Goal: Navigation & Orientation: Locate item on page

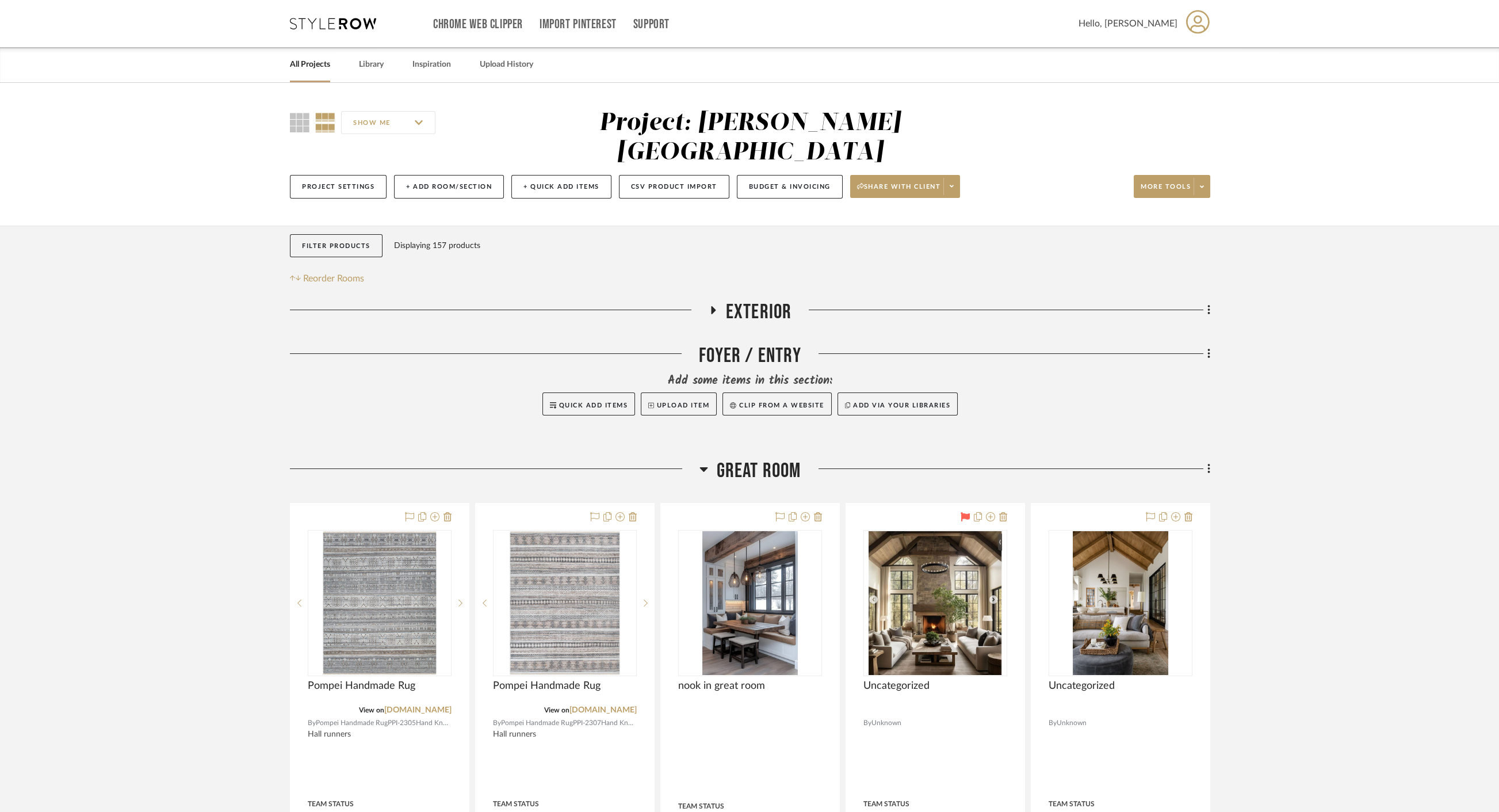
drag, startPoint x: 741, startPoint y: 447, endPoint x: 739, endPoint y: 405, distance: 42.0
click at [741, 458] on span "Great Room" at bounding box center [759, 470] width 84 height 25
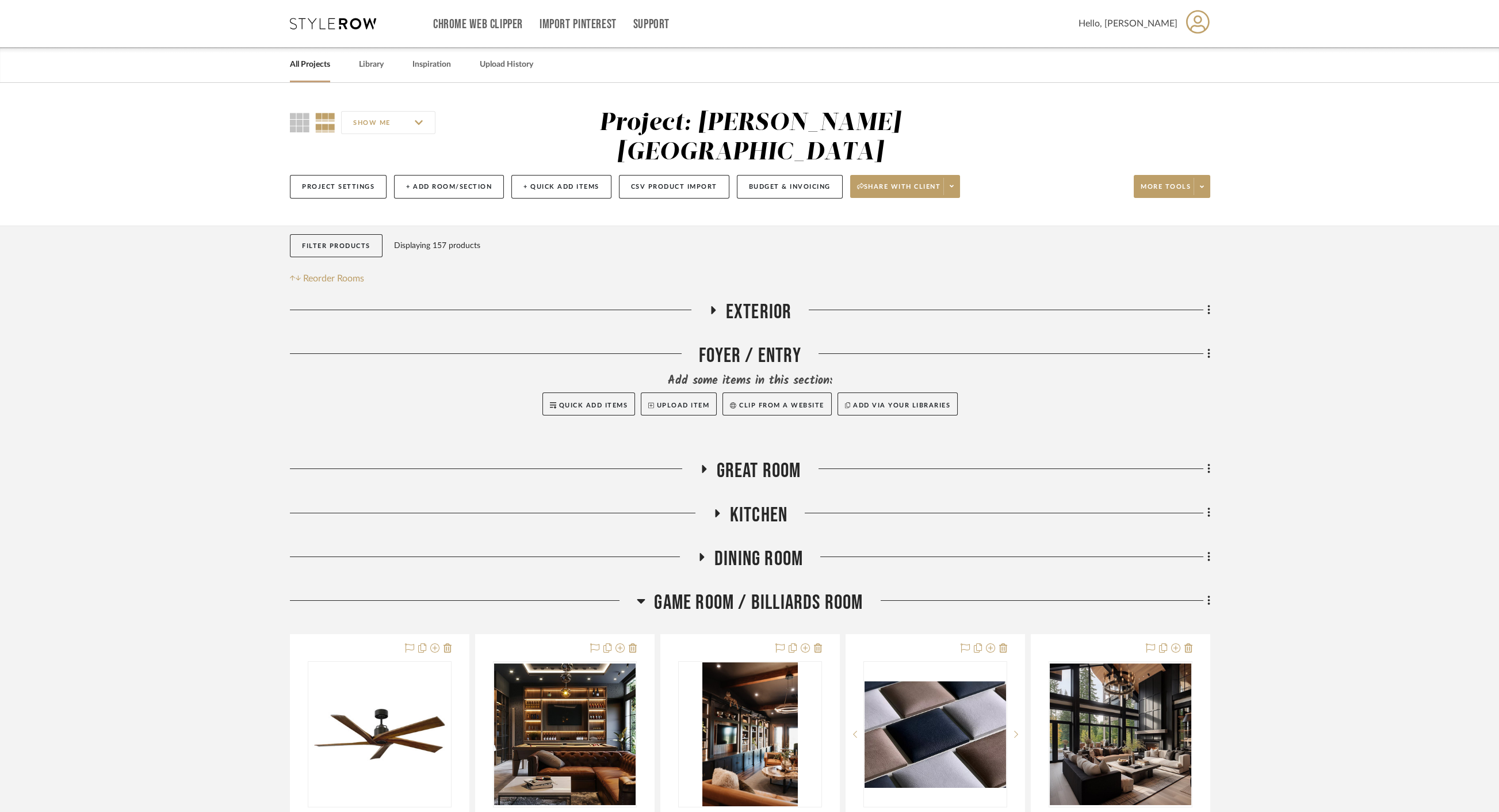
click at [741, 300] on span "Exterior" at bounding box center [759, 312] width 66 height 25
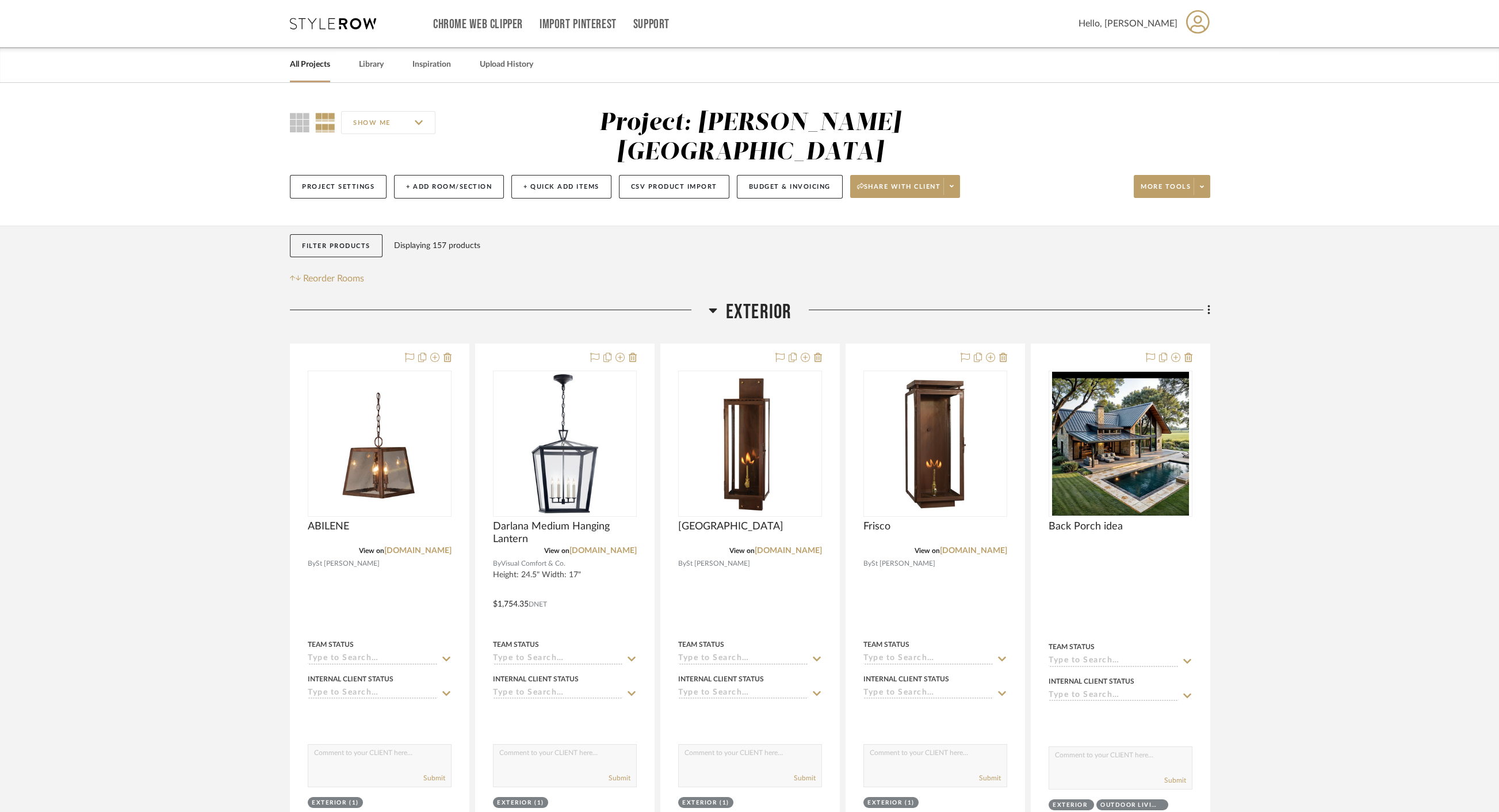
click at [741, 300] on span "Exterior" at bounding box center [759, 312] width 66 height 25
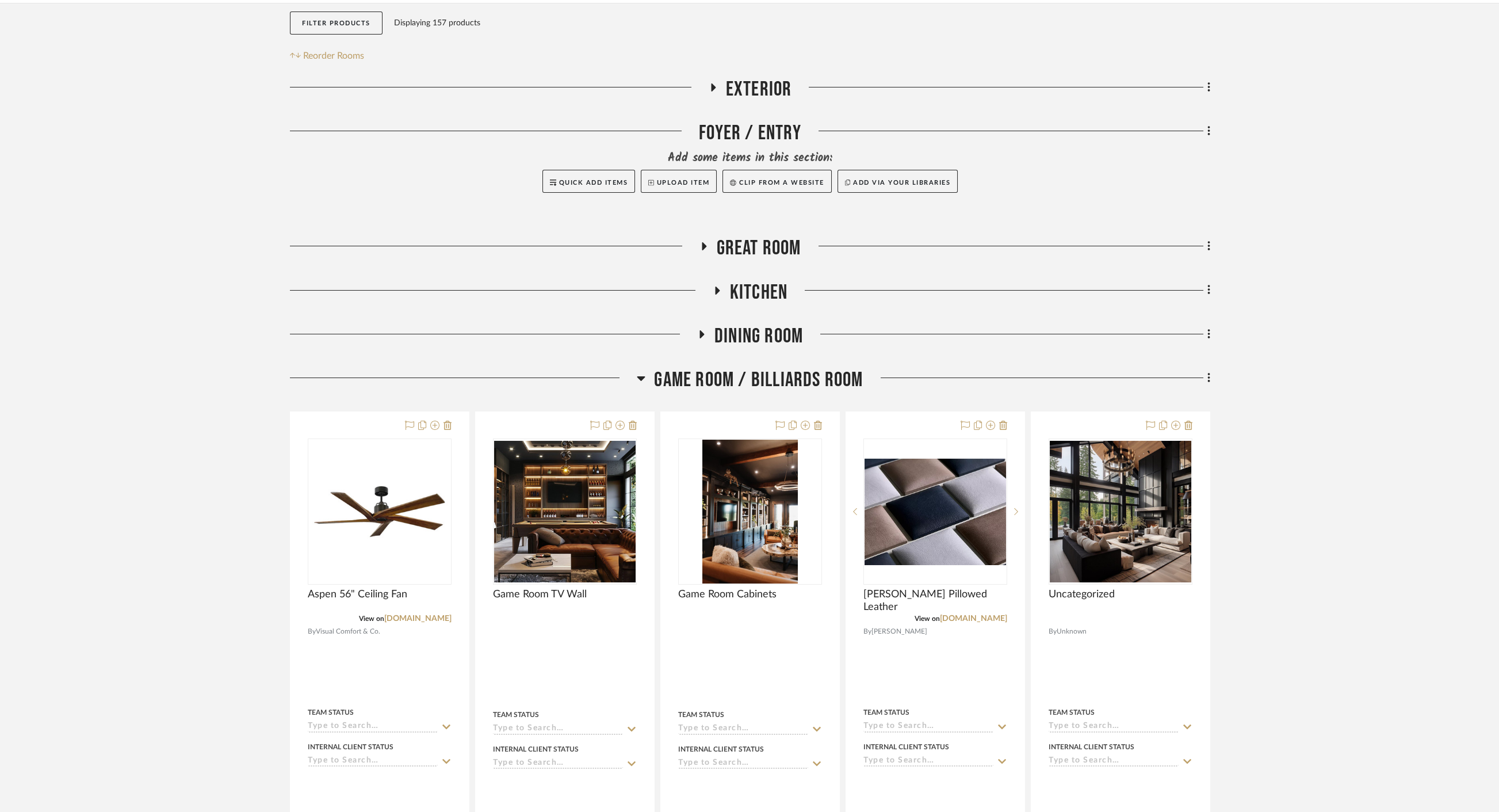
scroll to position [256, 0]
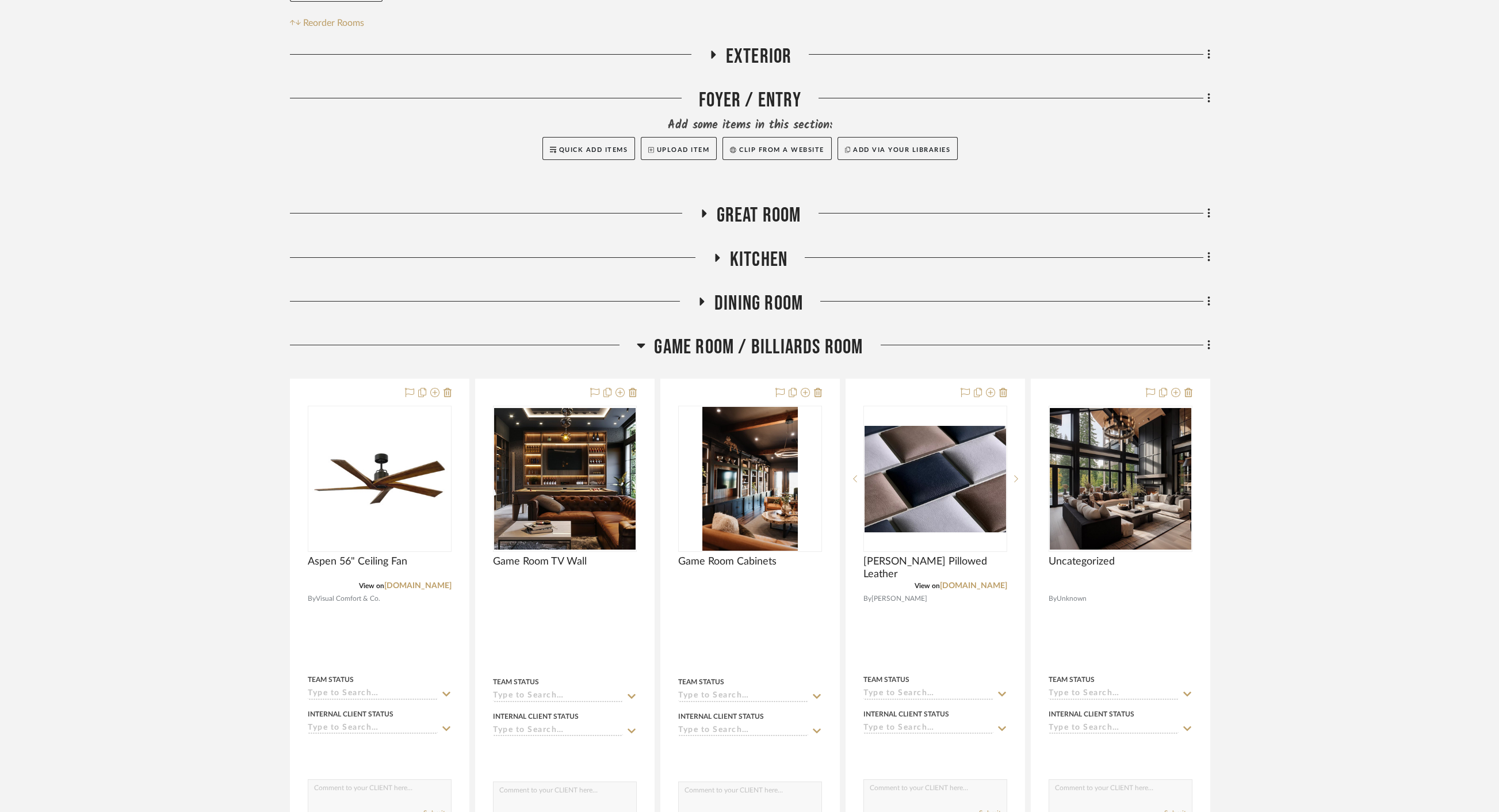
click at [751, 335] on span "Game Room / Billiards Room" at bounding box center [758, 347] width 209 height 25
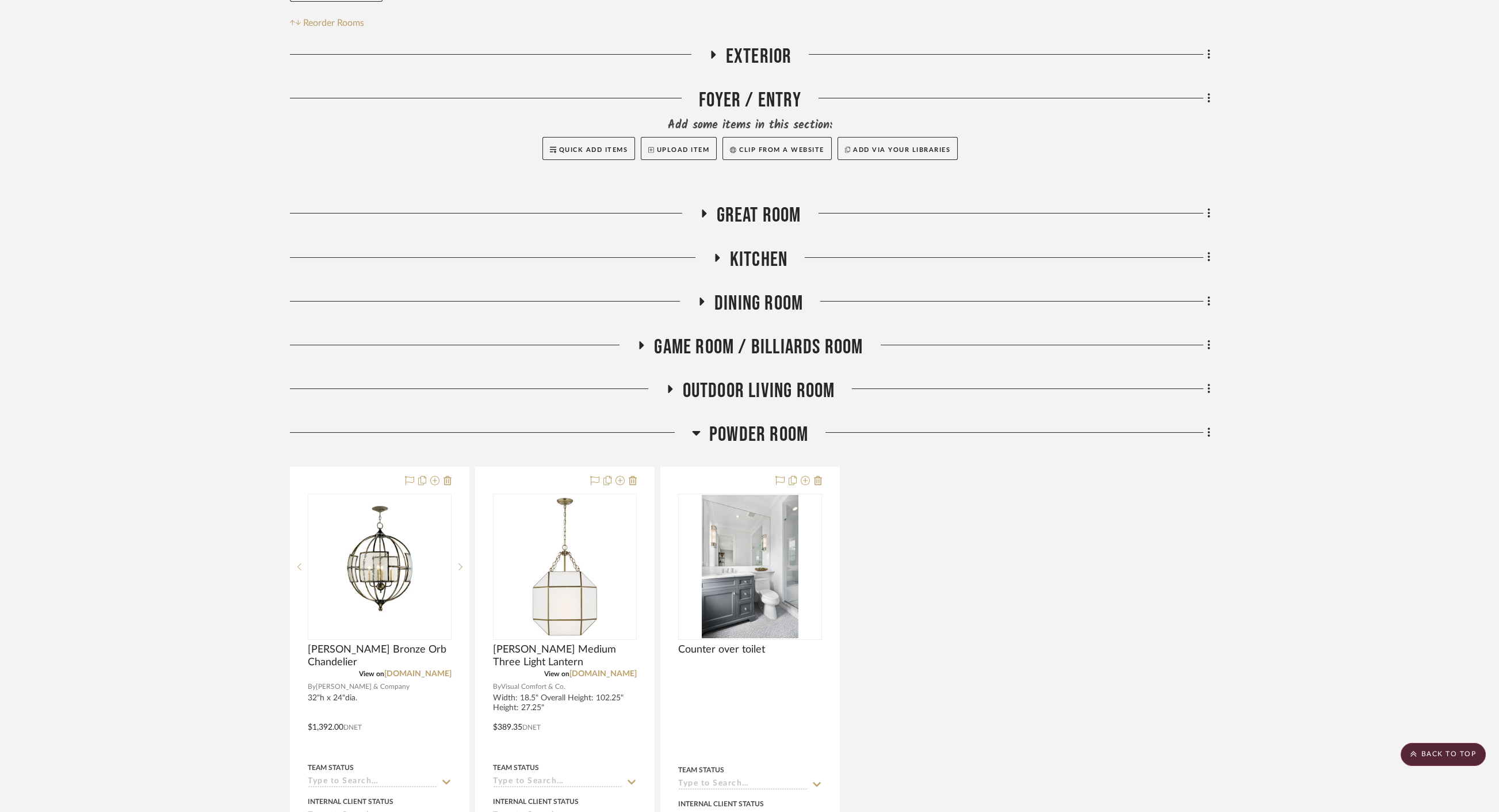
click at [751, 291] on span "Dining Room" at bounding box center [758, 303] width 88 height 25
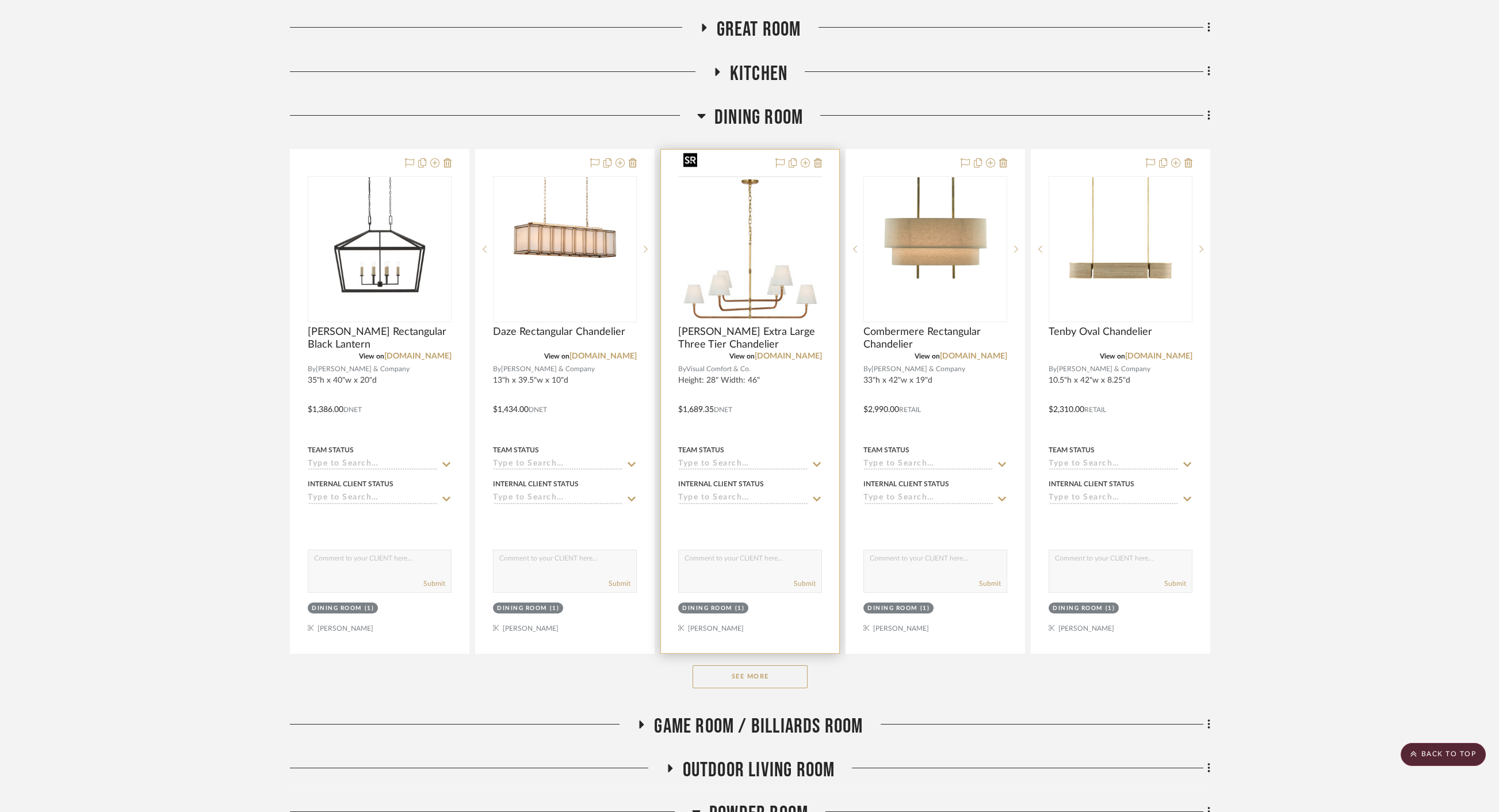
scroll to position [576, 0]
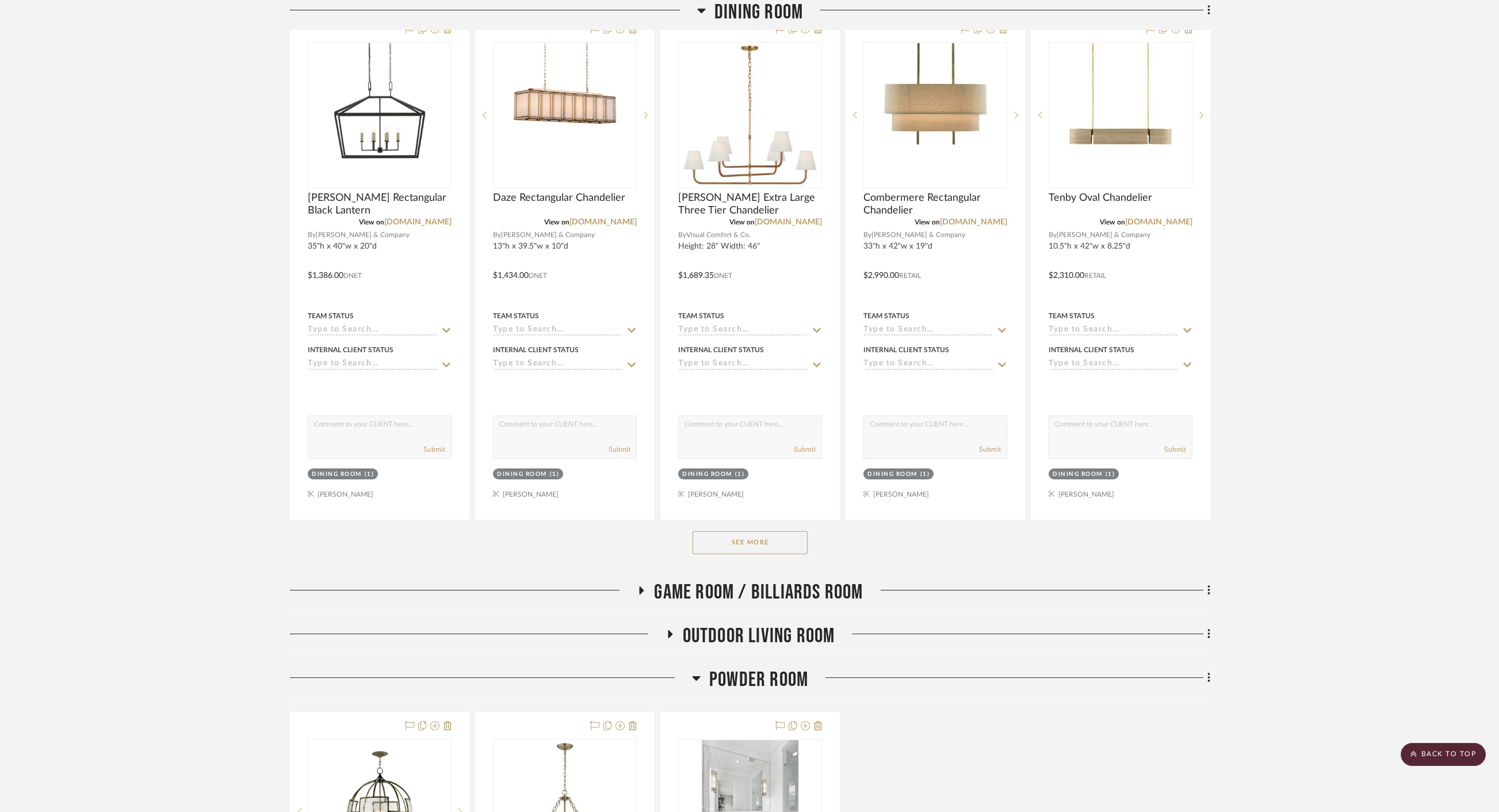
click at [773, 531] on button "See More" at bounding box center [750, 543] width 115 height 23
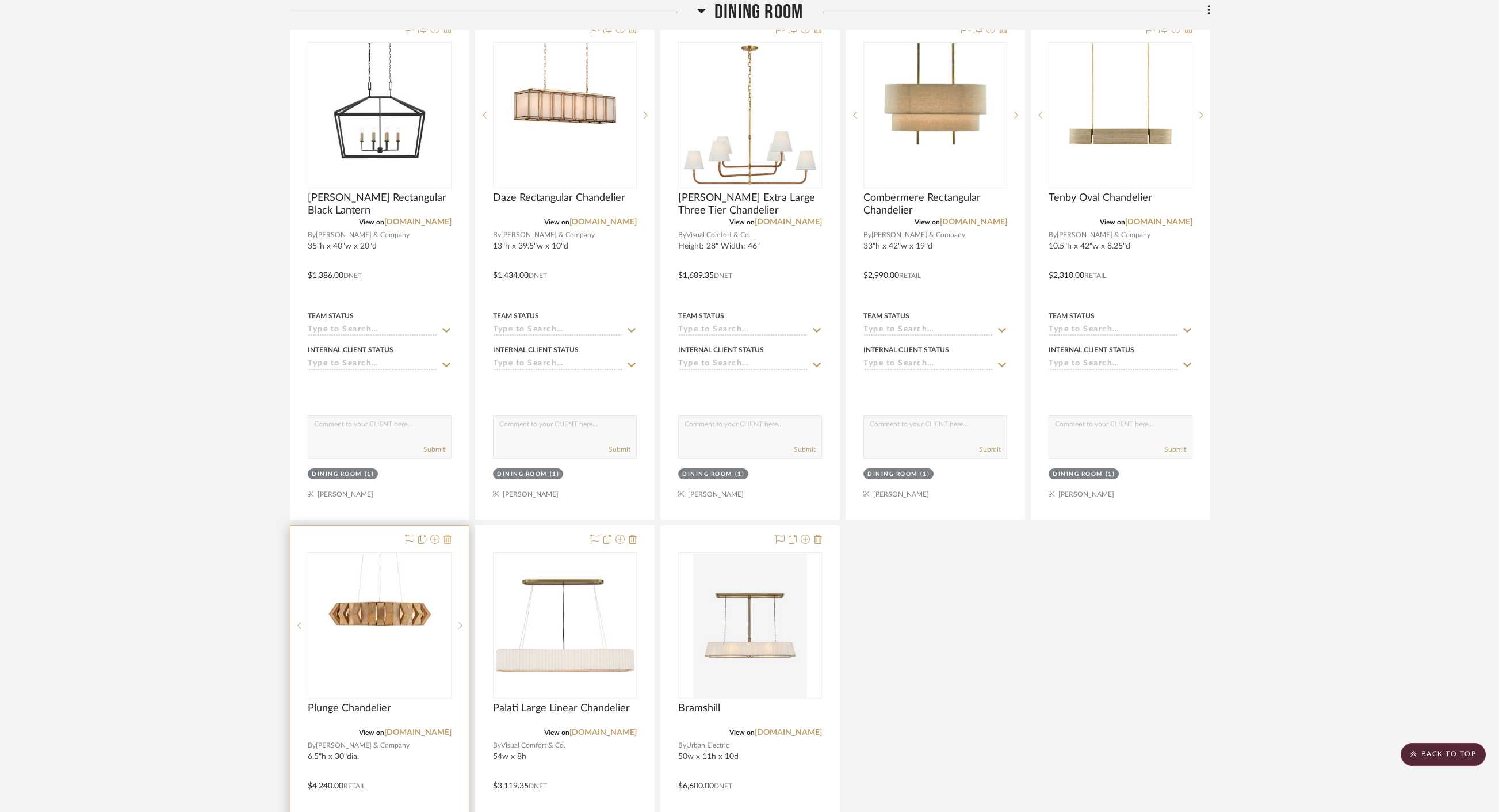
click at [451, 534] on icon at bounding box center [447, 539] width 8 height 9
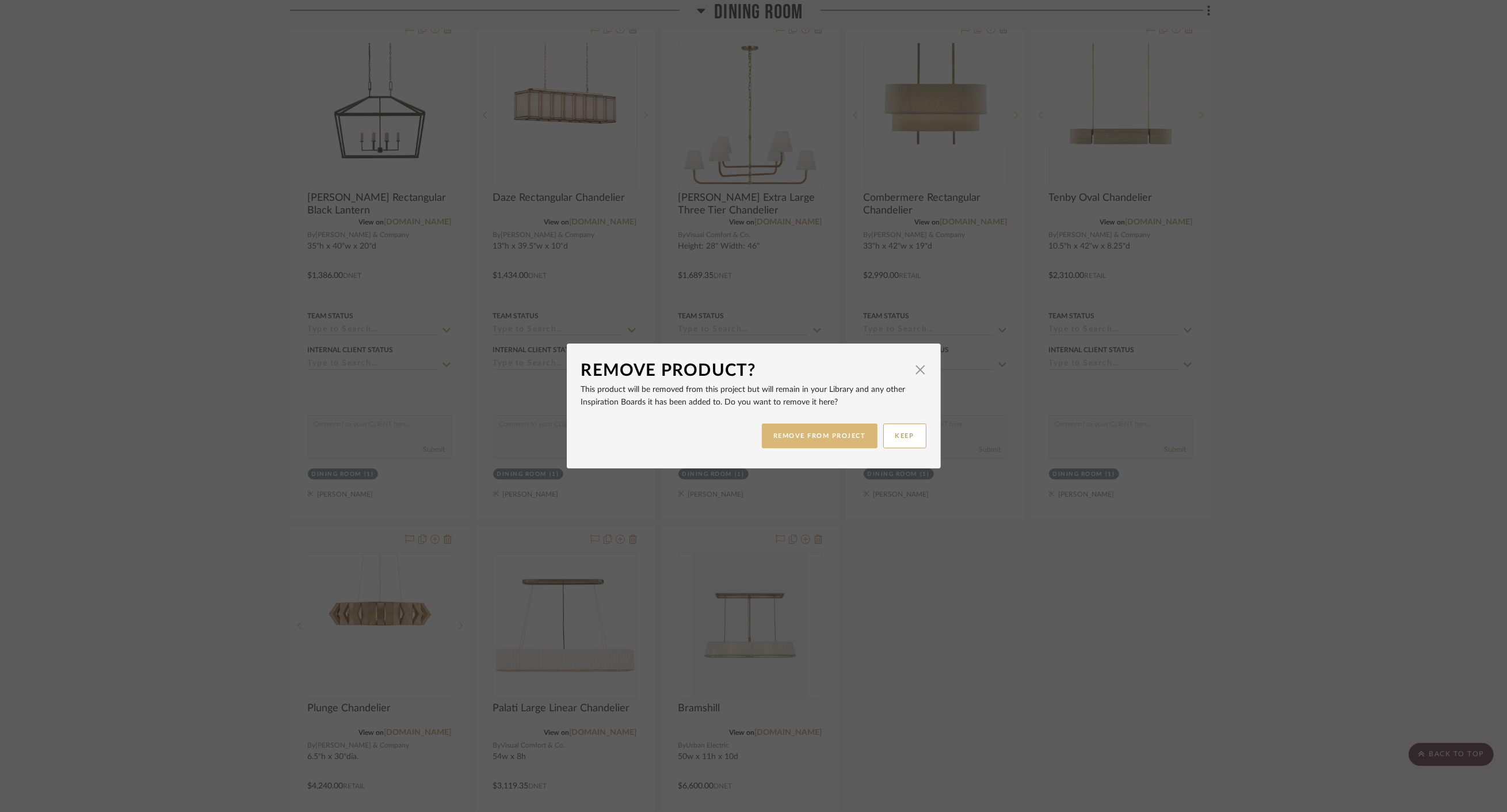
click at [802, 437] on button "REMOVE FROM PROJECT" at bounding box center [819, 436] width 116 height 25
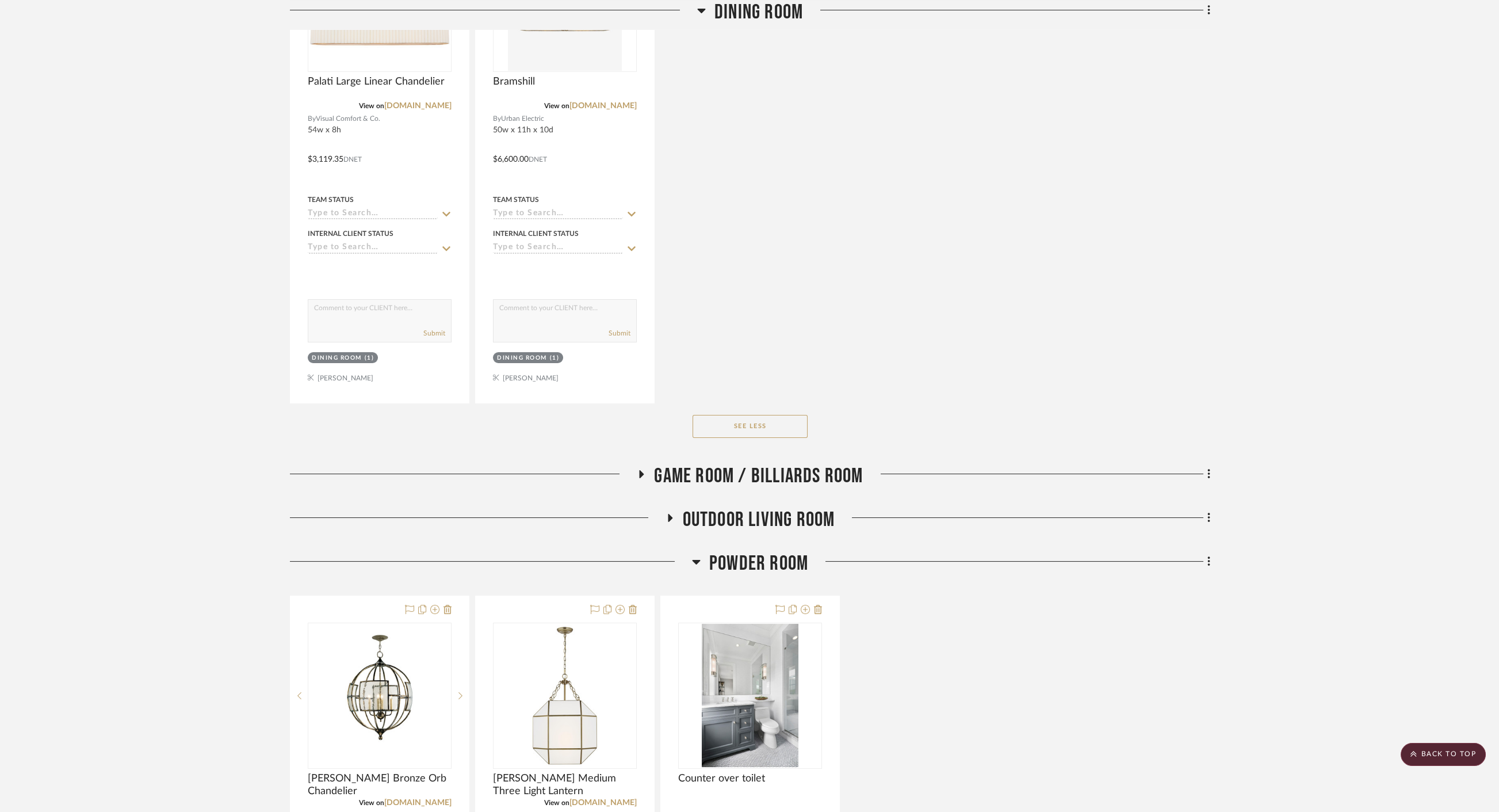
scroll to position [1406, 0]
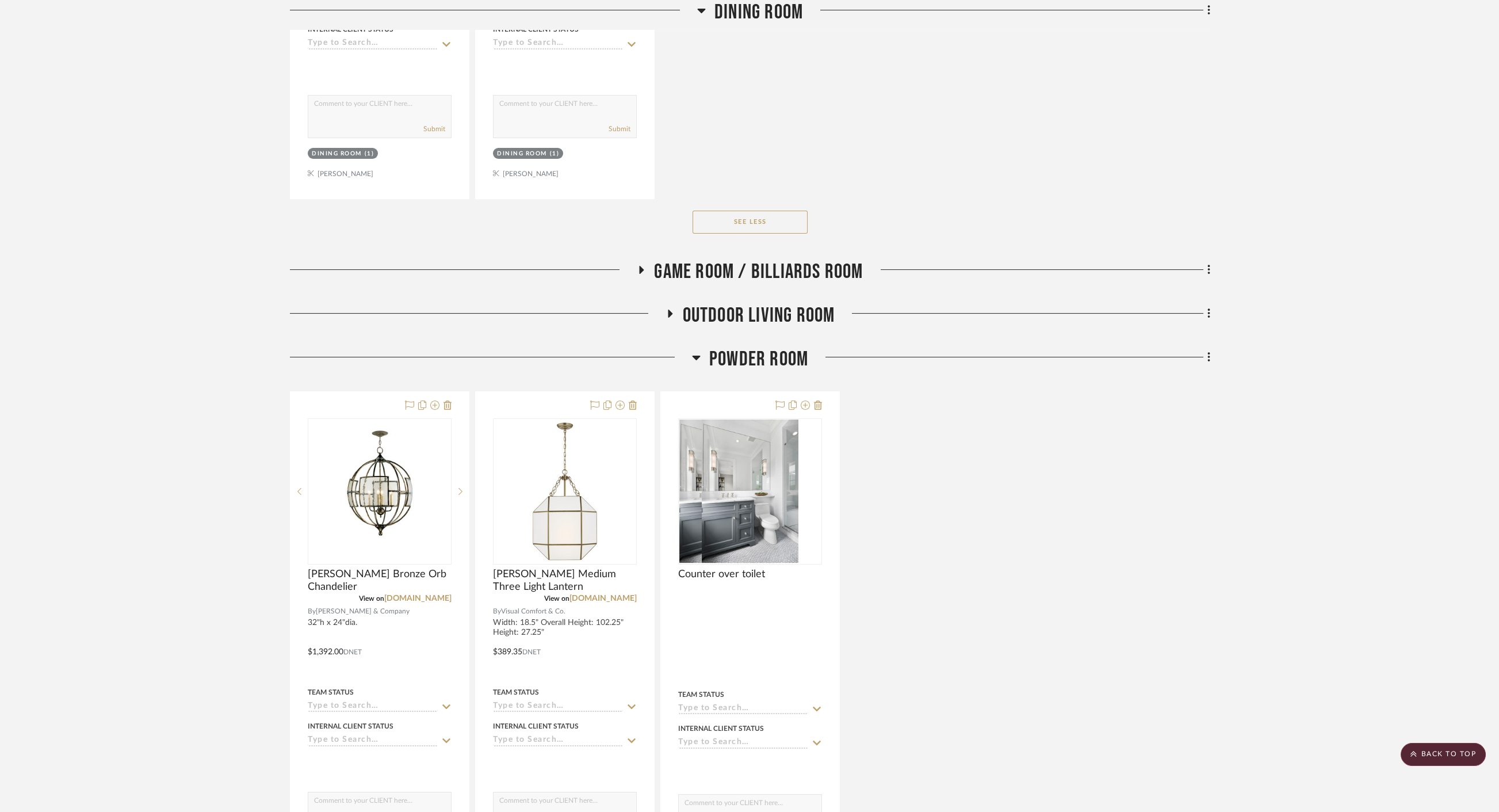
click at [787, 303] on span "Outdoor living room" at bounding box center [759, 315] width 153 height 25
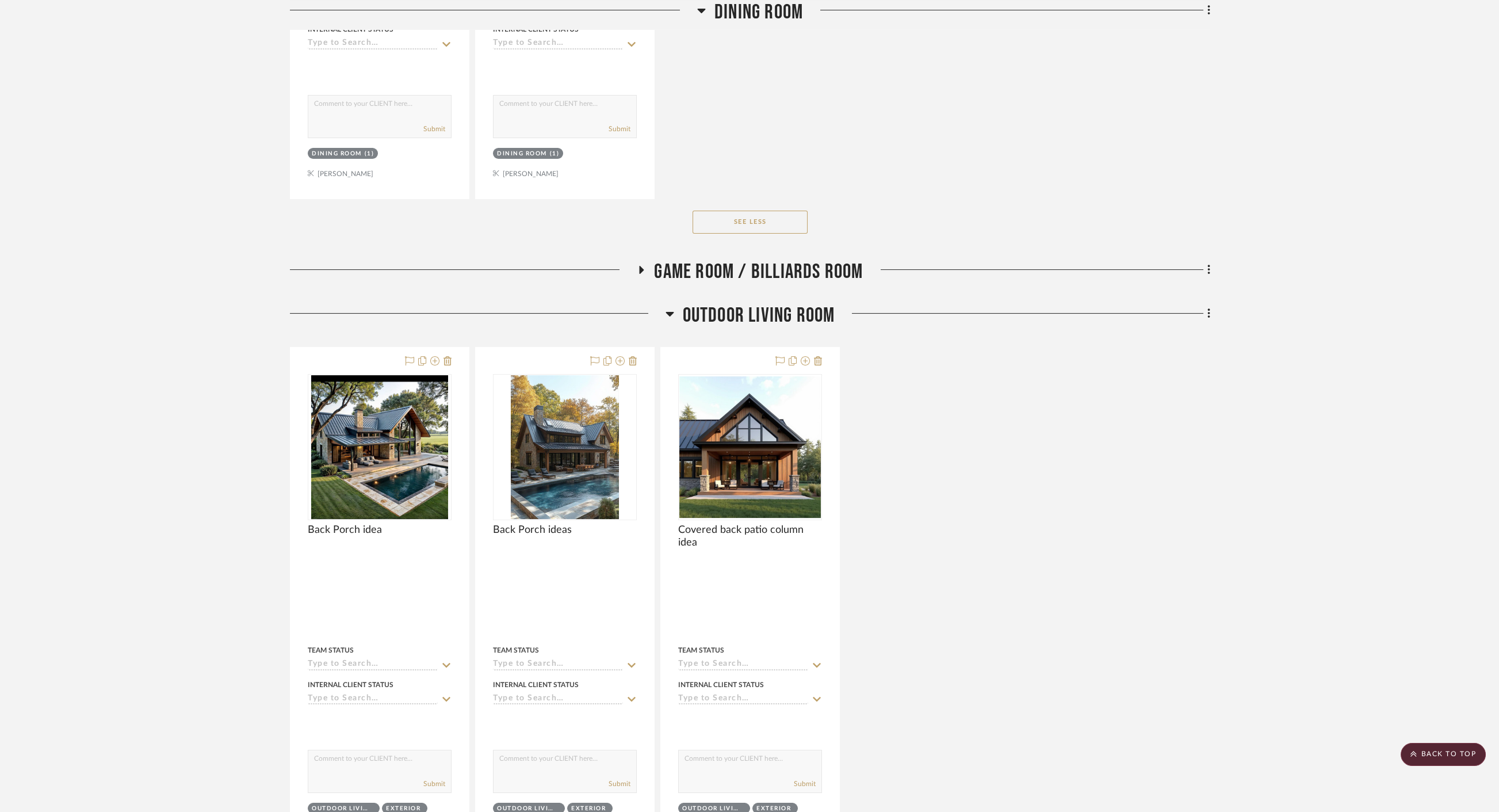
click at [787, 303] on span "Outdoor living room" at bounding box center [759, 315] width 153 height 25
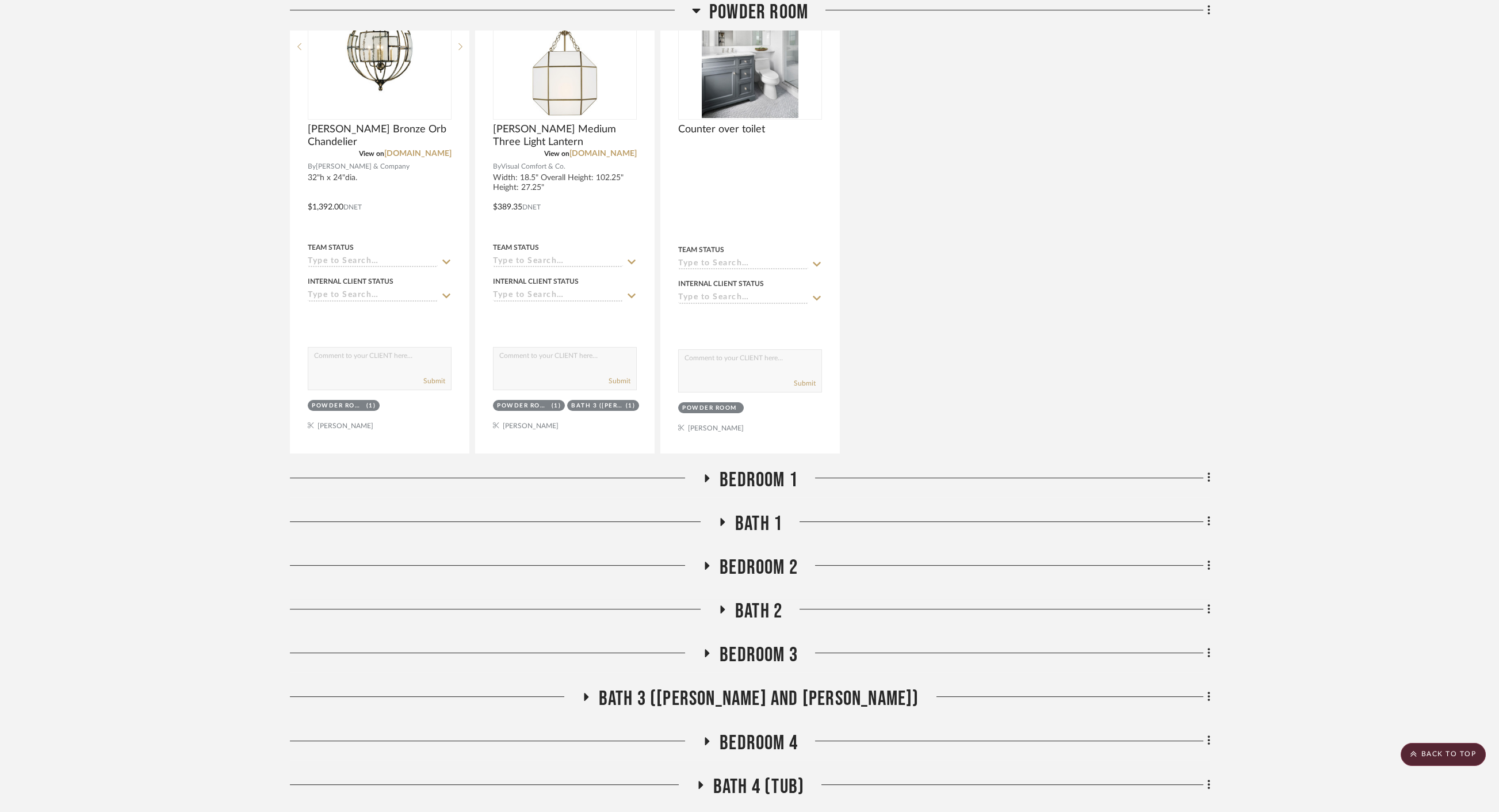
scroll to position [1853, 0]
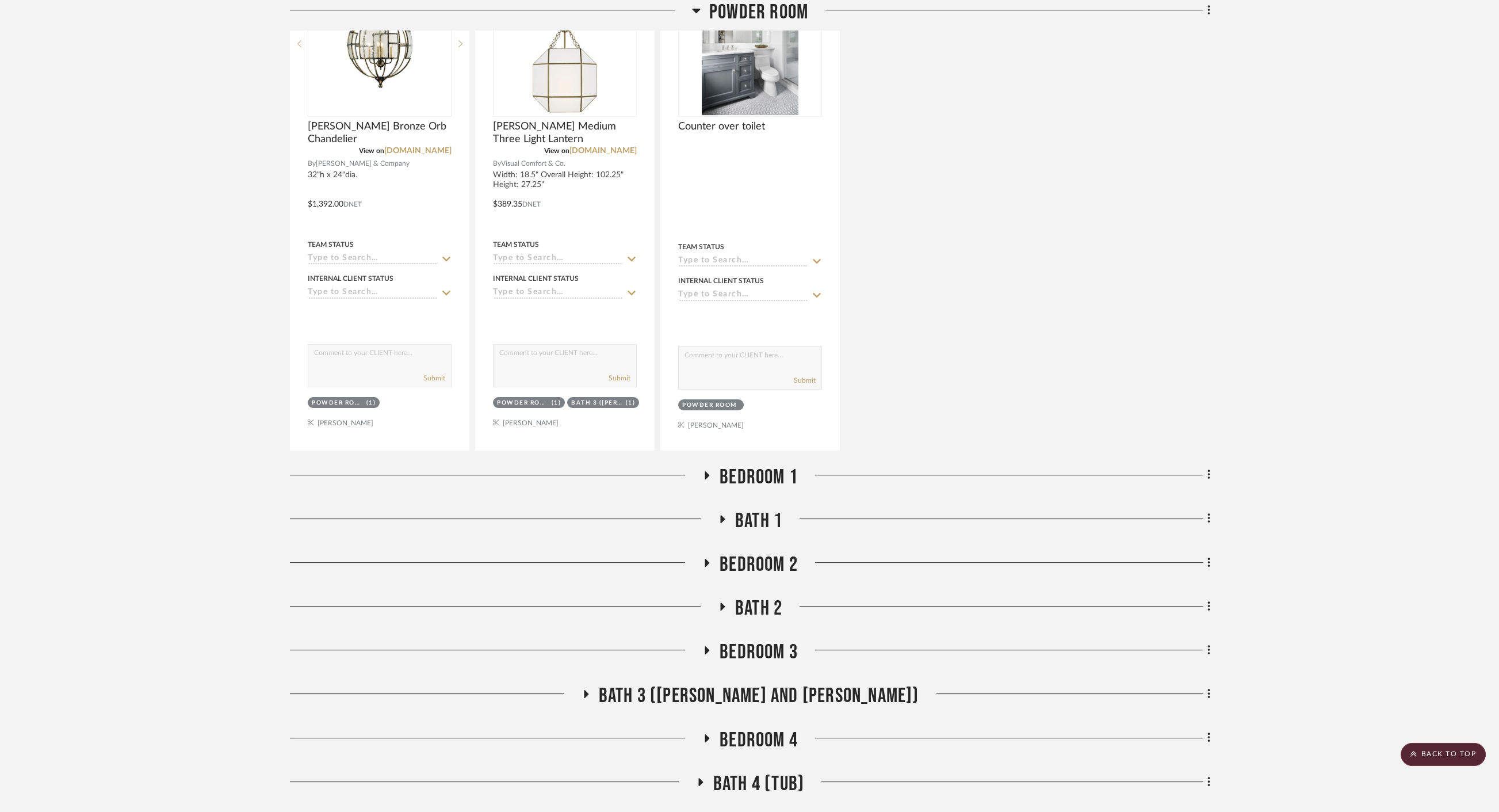
click at [766, 465] on span "Bedroom 1" at bounding box center [759, 477] width 78 height 25
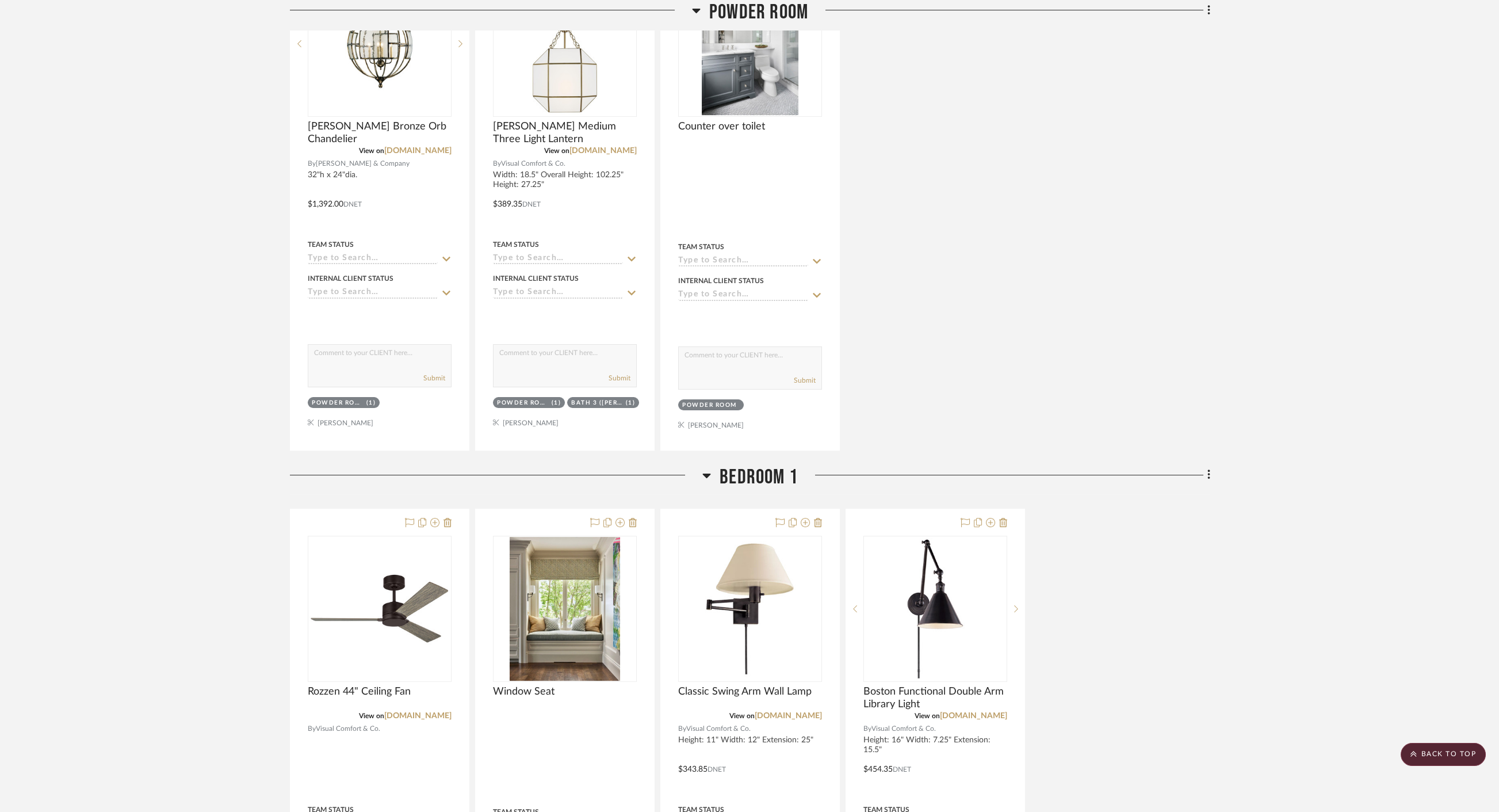
click at [766, 465] on span "Bedroom 1" at bounding box center [759, 477] width 78 height 25
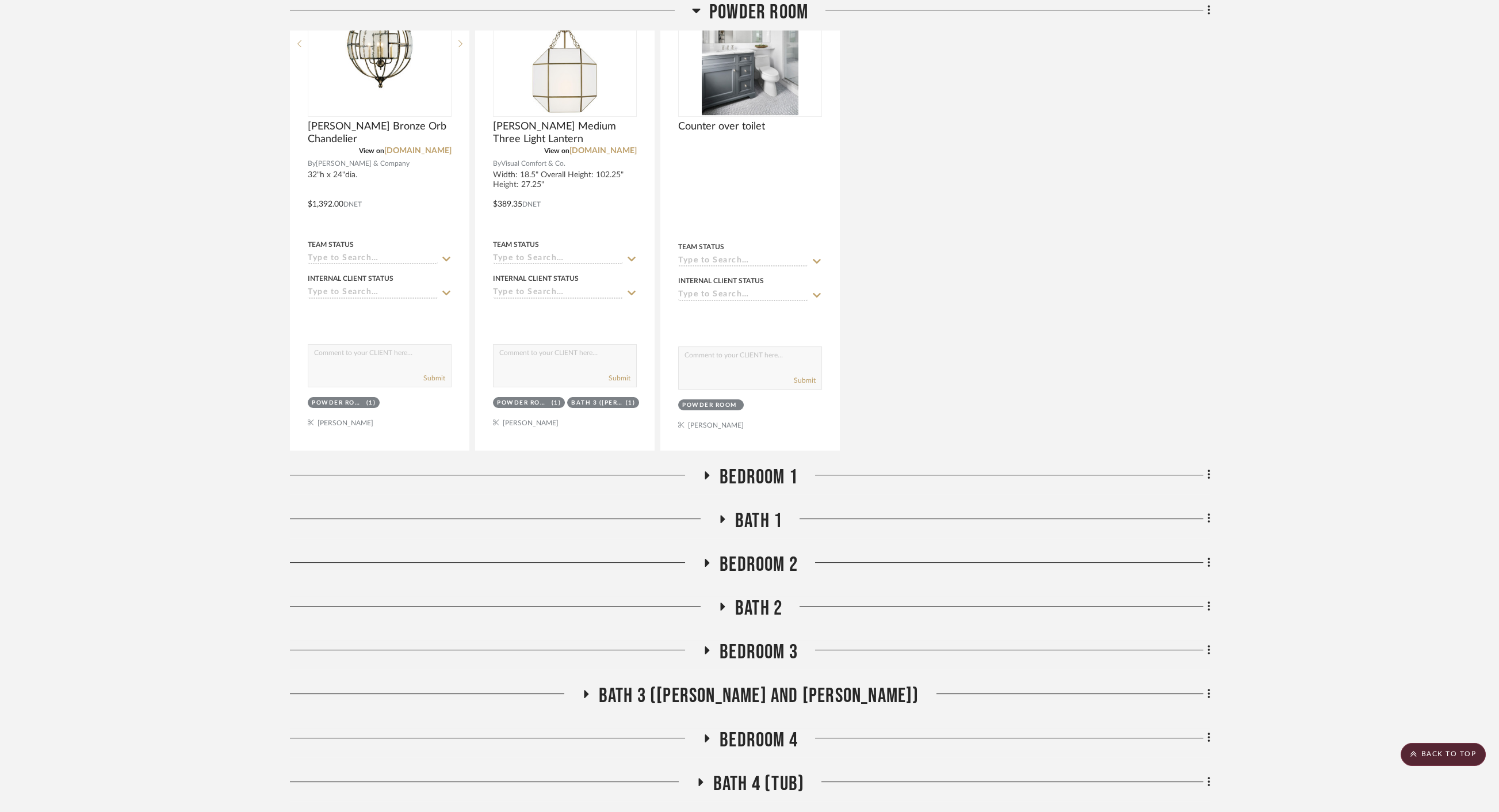
click at [758, 509] on span "Bath 1" at bounding box center [758, 521] width 47 height 25
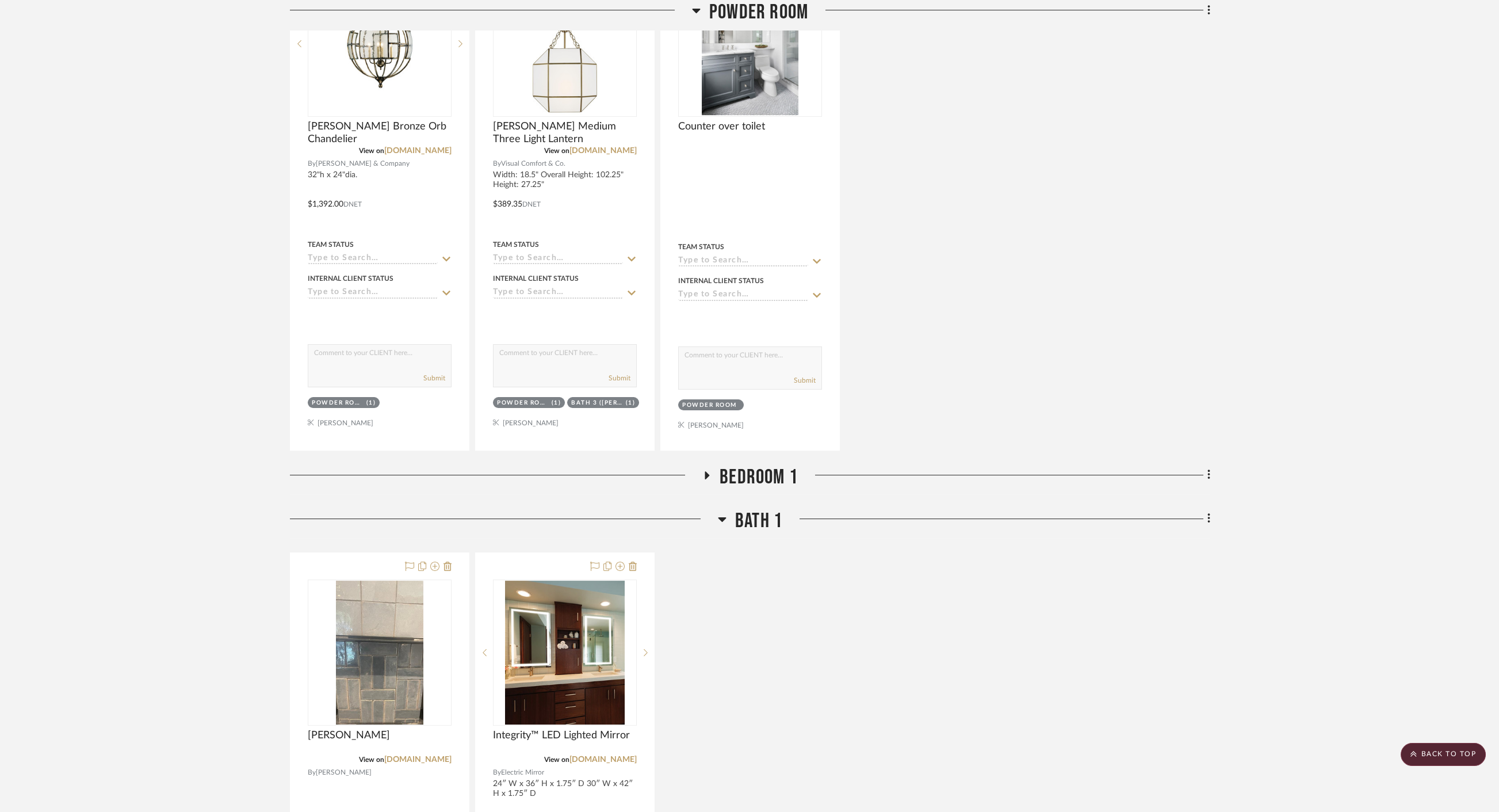
click at [758, 509] on span "Bath 1" at bounding box center [758, 521] width 47 height 25
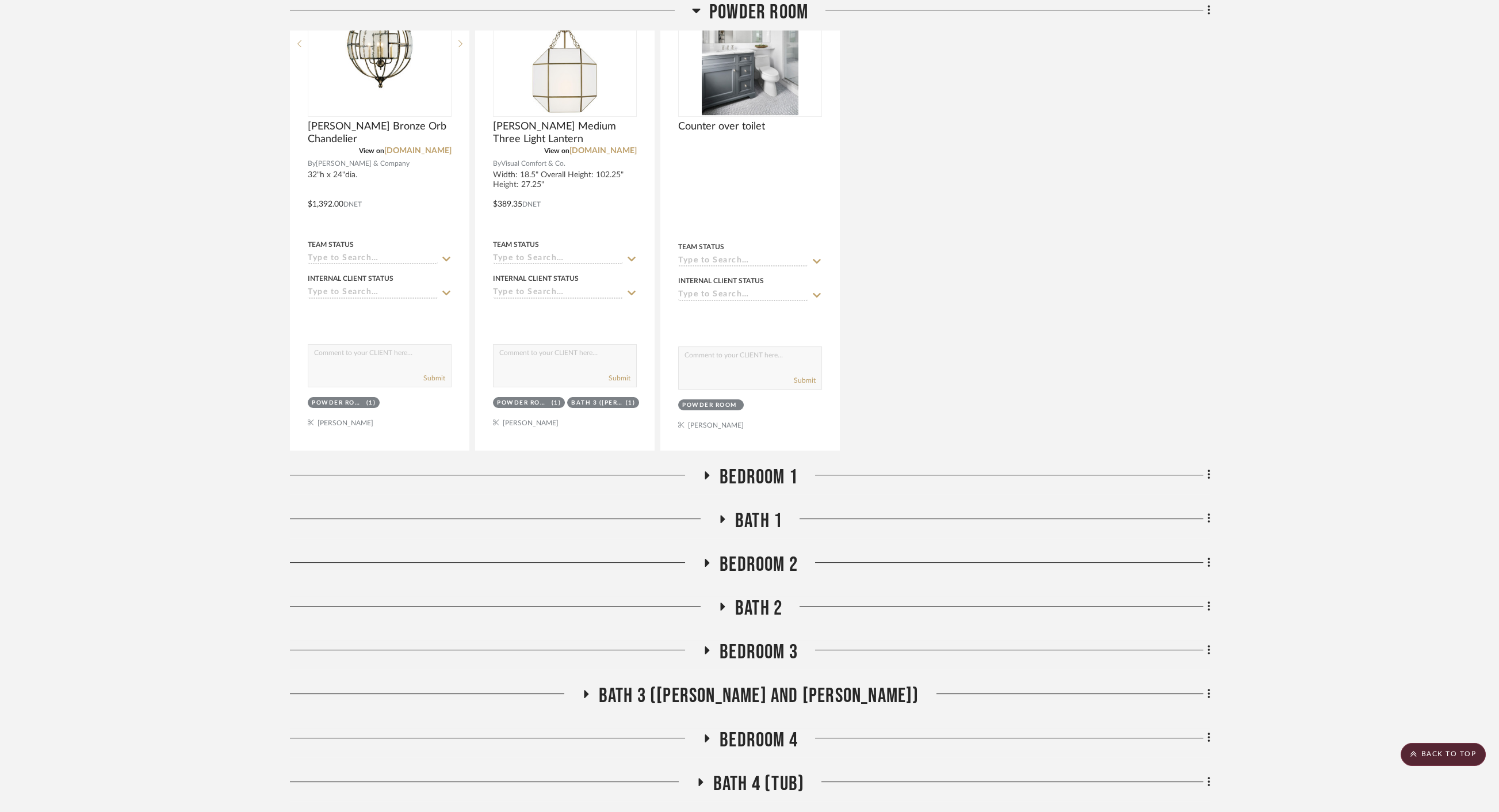
click at [756, 553] on span "Bedroom 2" at bounding box center [759, 565] width 78 height 25
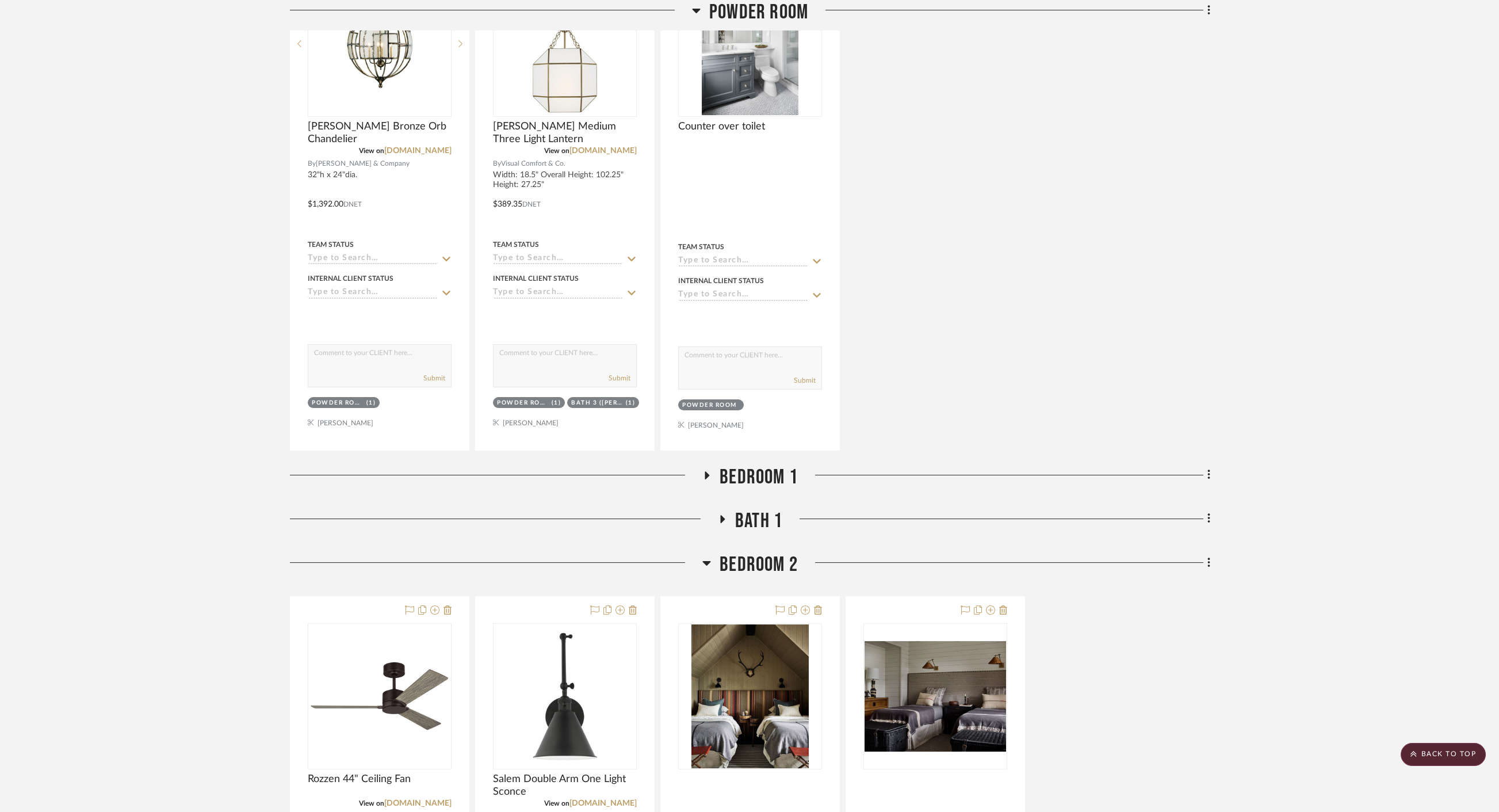
click at [756, 553] on span "Bedroom 2" at bounding box center [759, 565] width 78 height 25
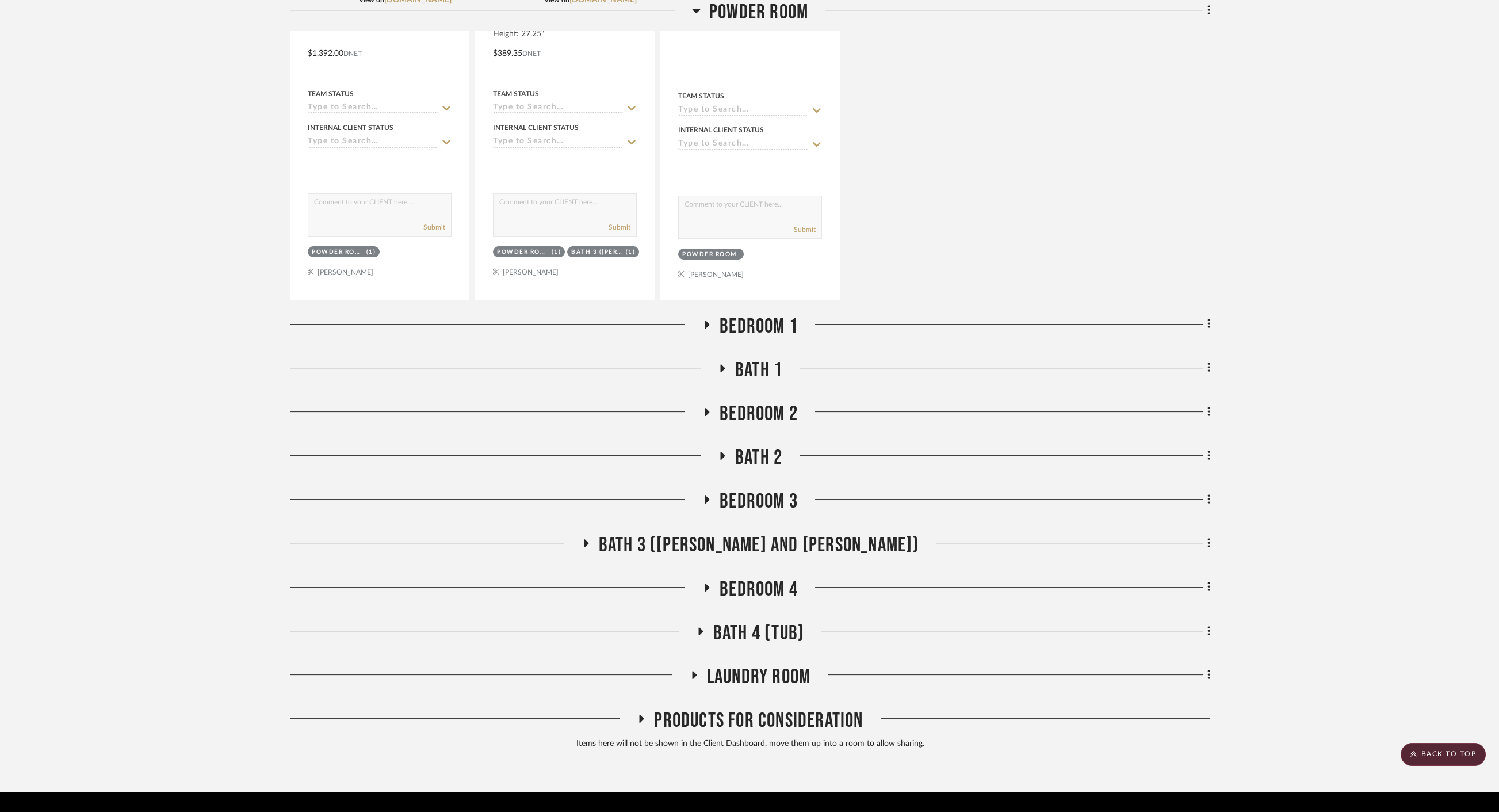
scroll to position [2005, 0]
click at [746, 488] on span "Bedroom 3" at bounding box center [759, 500] width 78 height 25
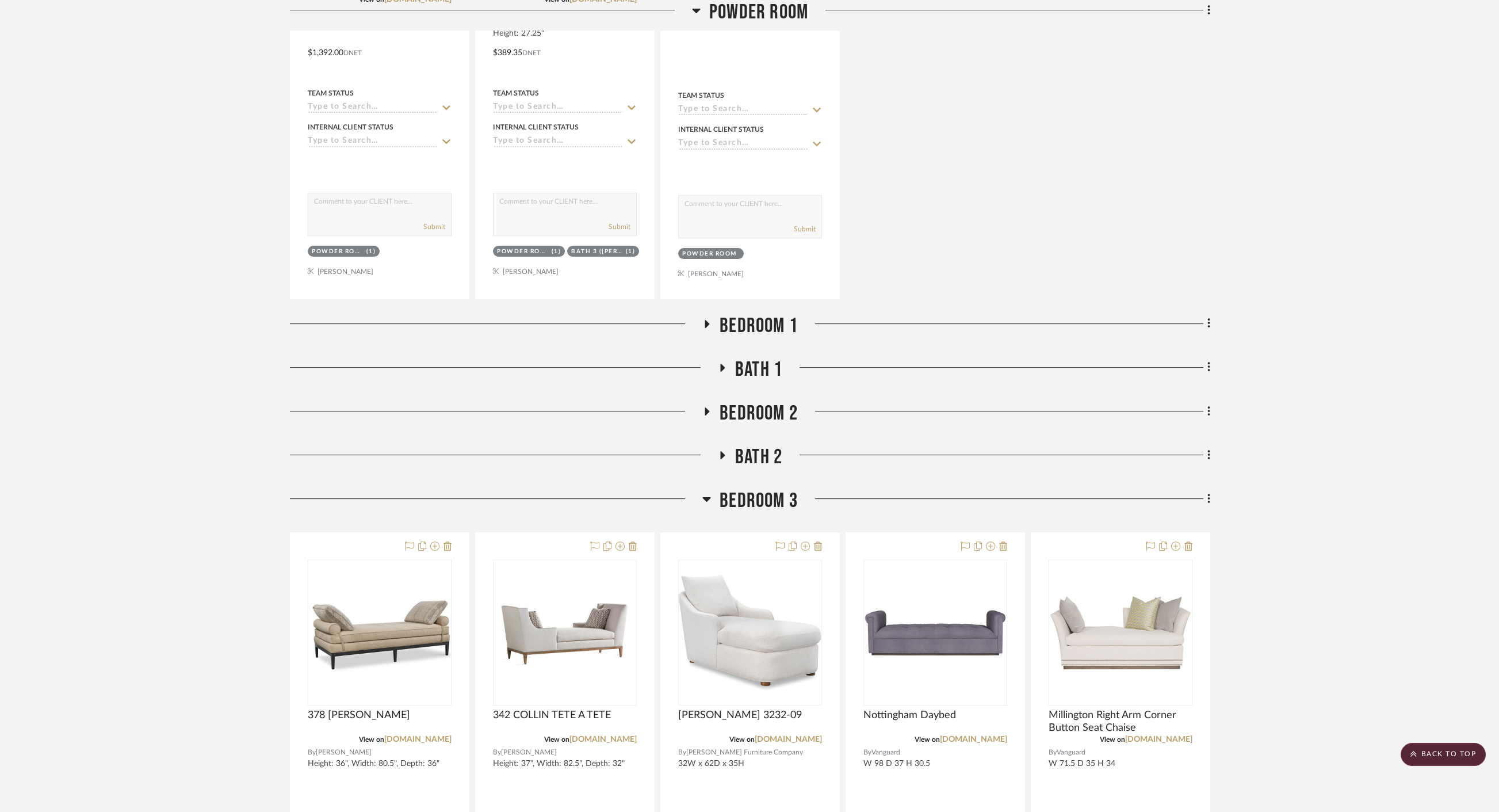
click at [746, 488] on span "Bedroom 3" at bounding box center [759, 500] width 78 height 25
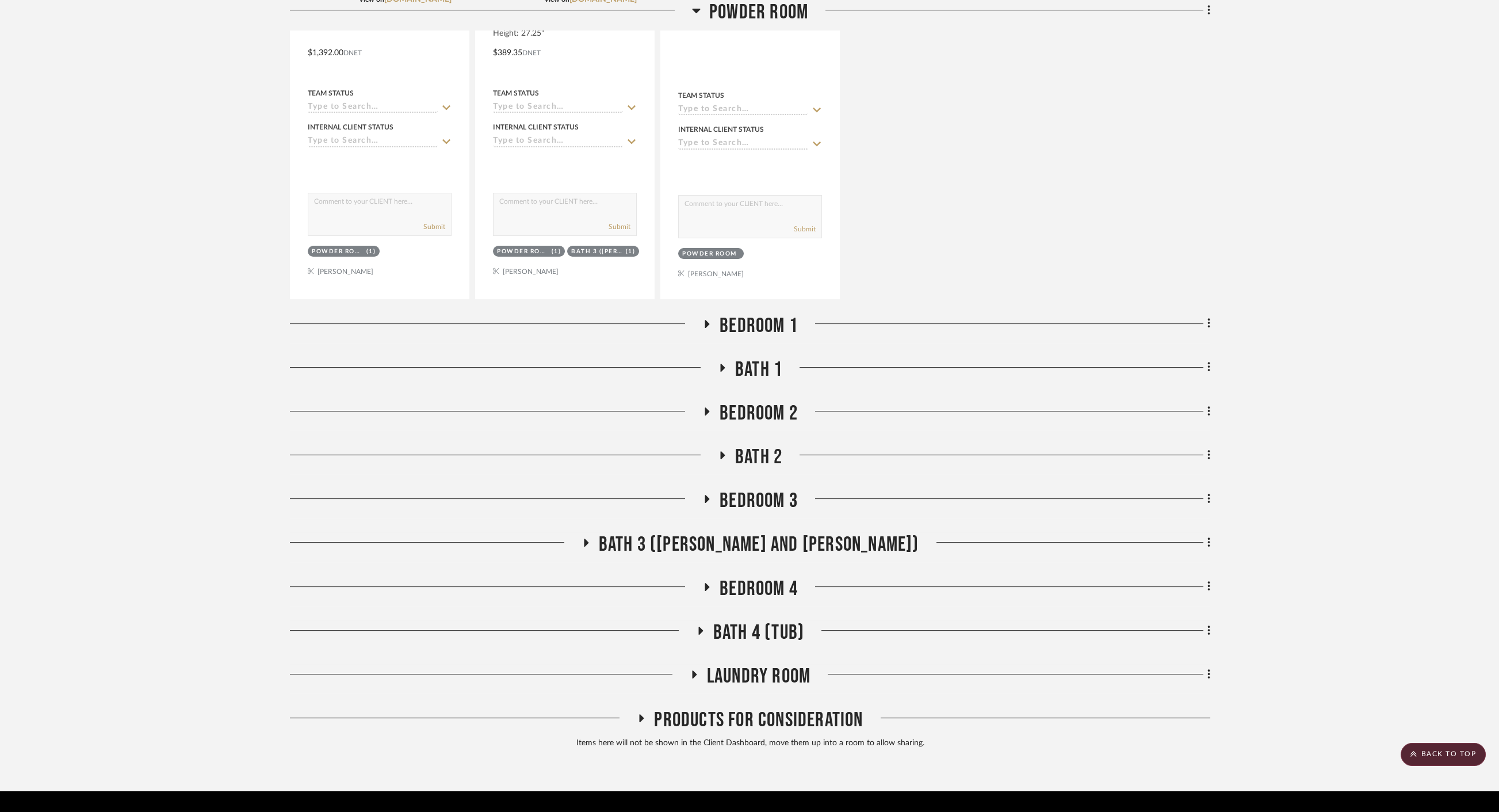
click at [749, 532] on span "Bath 3 ([PERSON_NAME] and [PERSON_NAME])" at bounding box center [758, 544] width 320 height 25
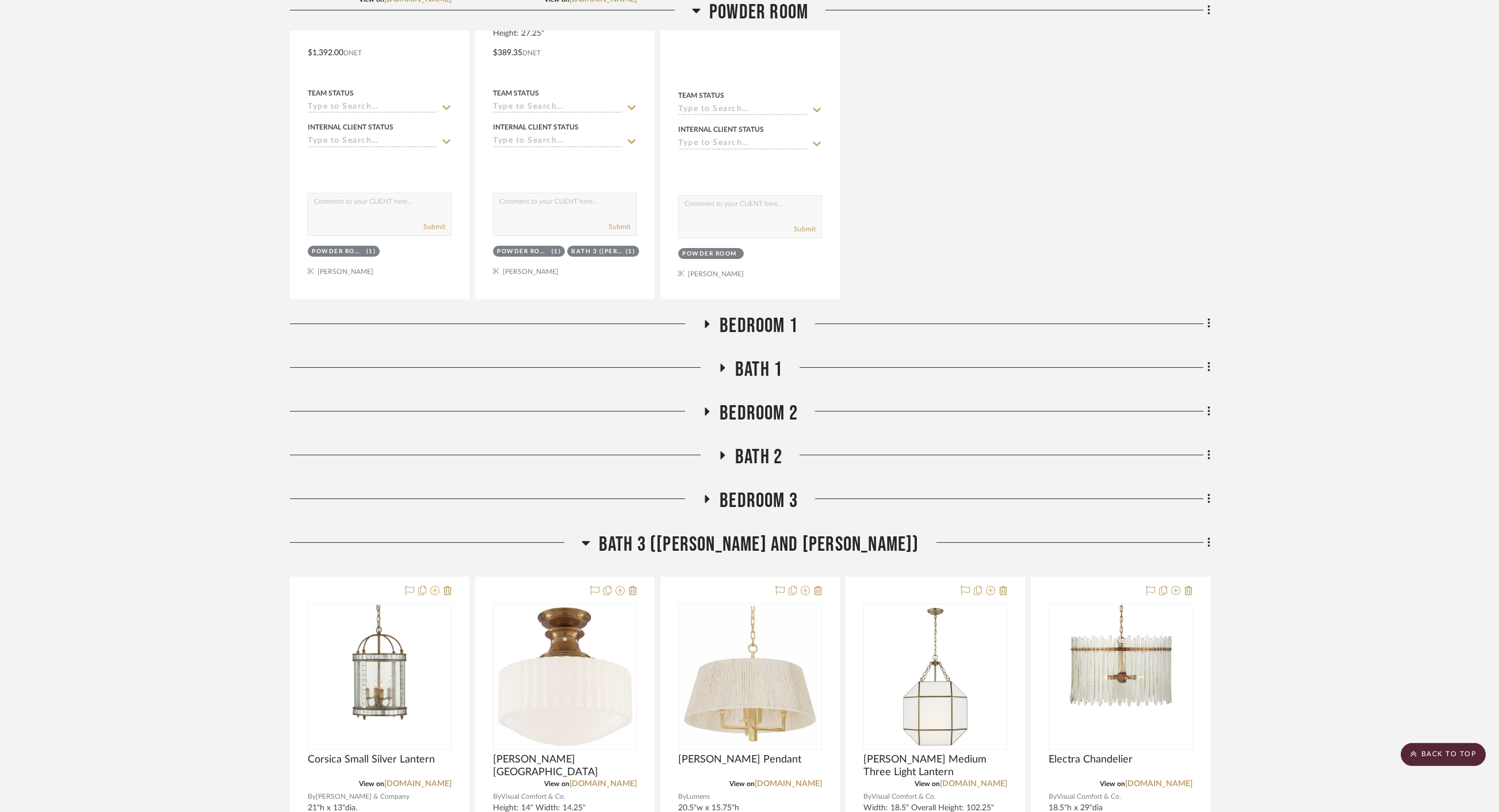
click at [749, 532] on span "Bath 3 ([PERSON_NAME] and [PERSON_NAME])" at bounding box center [758, 544] width 320 height 25
